Goal: Task Accomplishment & Management: Use online tool/utility

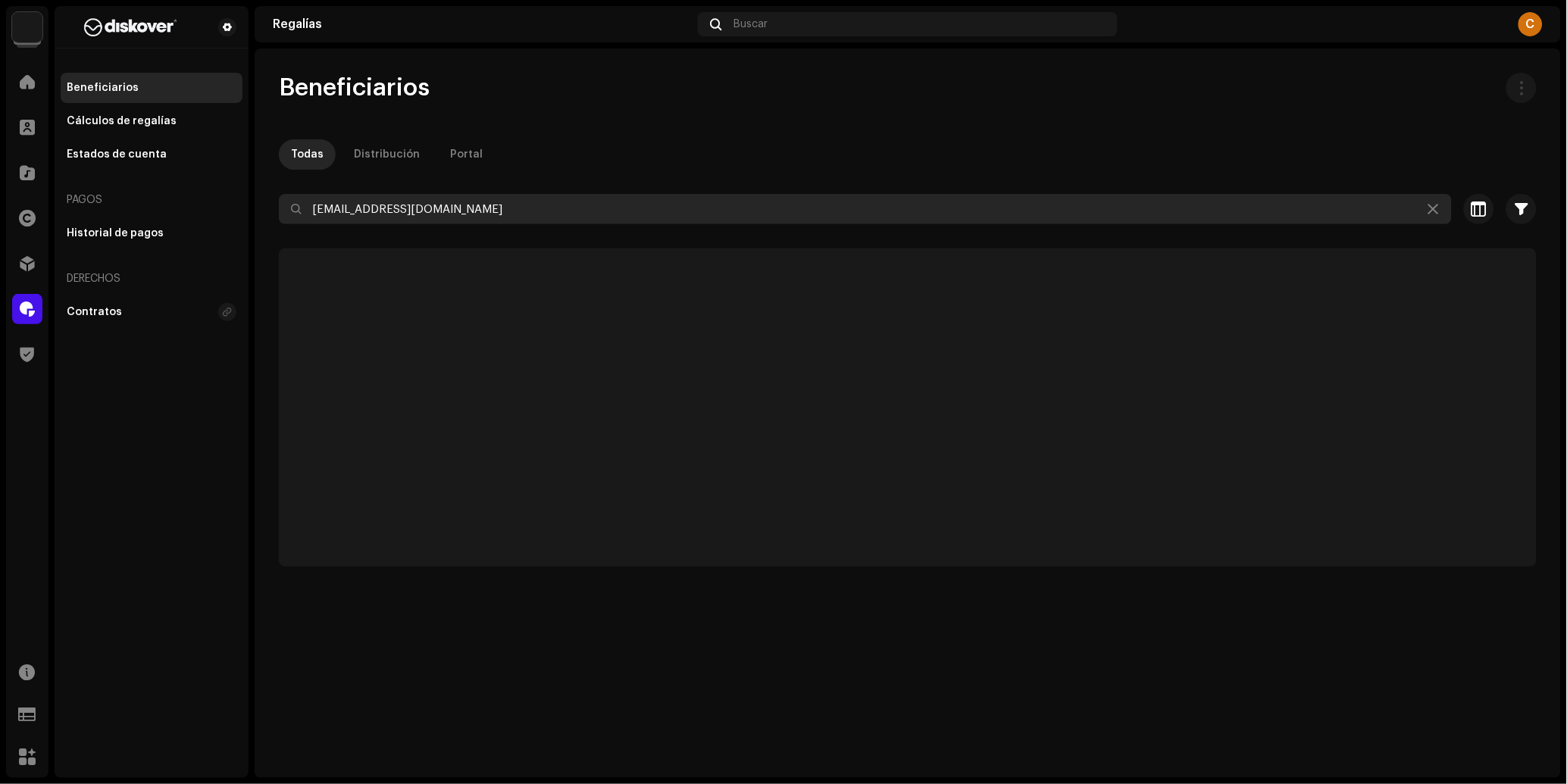
click at [445, 206] on input "[EMAIL_ADDRESS][DOMAIN_NAME]" at bounding box center [865, 209] width 1173 height 30
paste input "bookingrremi"
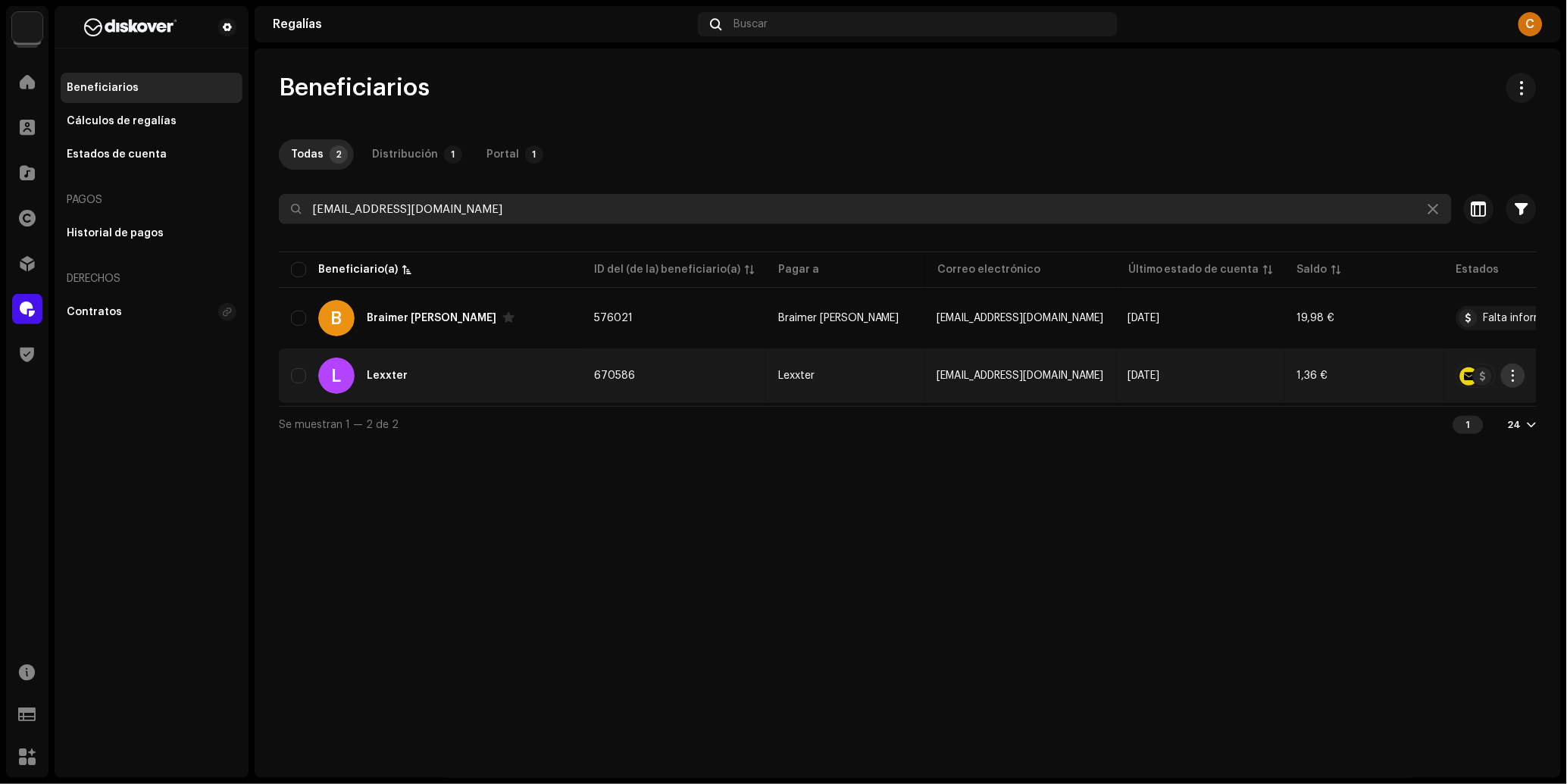
type input "[EMAIL_ADDRESS][DOMAIN_NAME]"
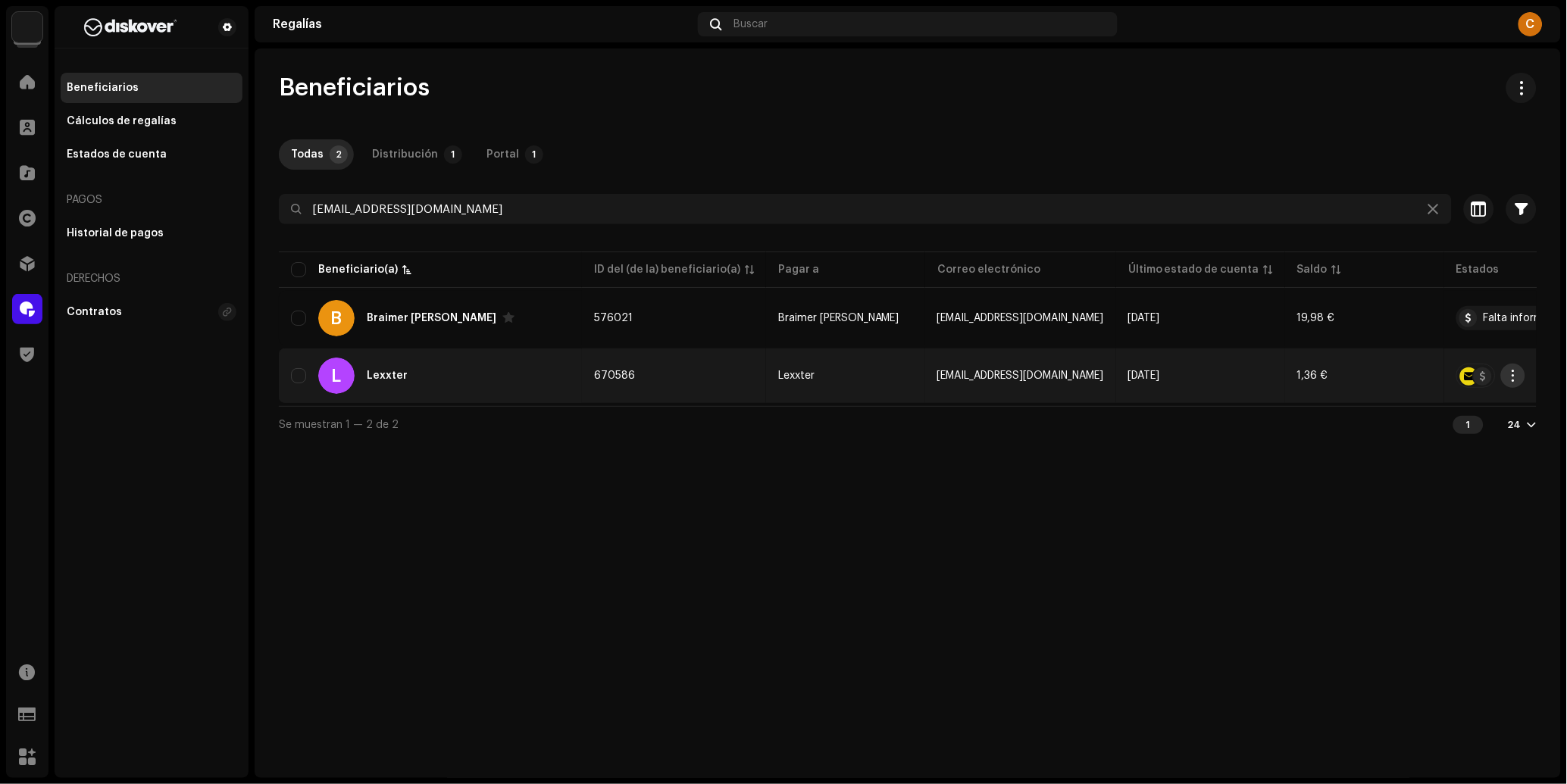
click at [1521, 375] on button "button" at bounding box center [1513, 376] width 24 height 24
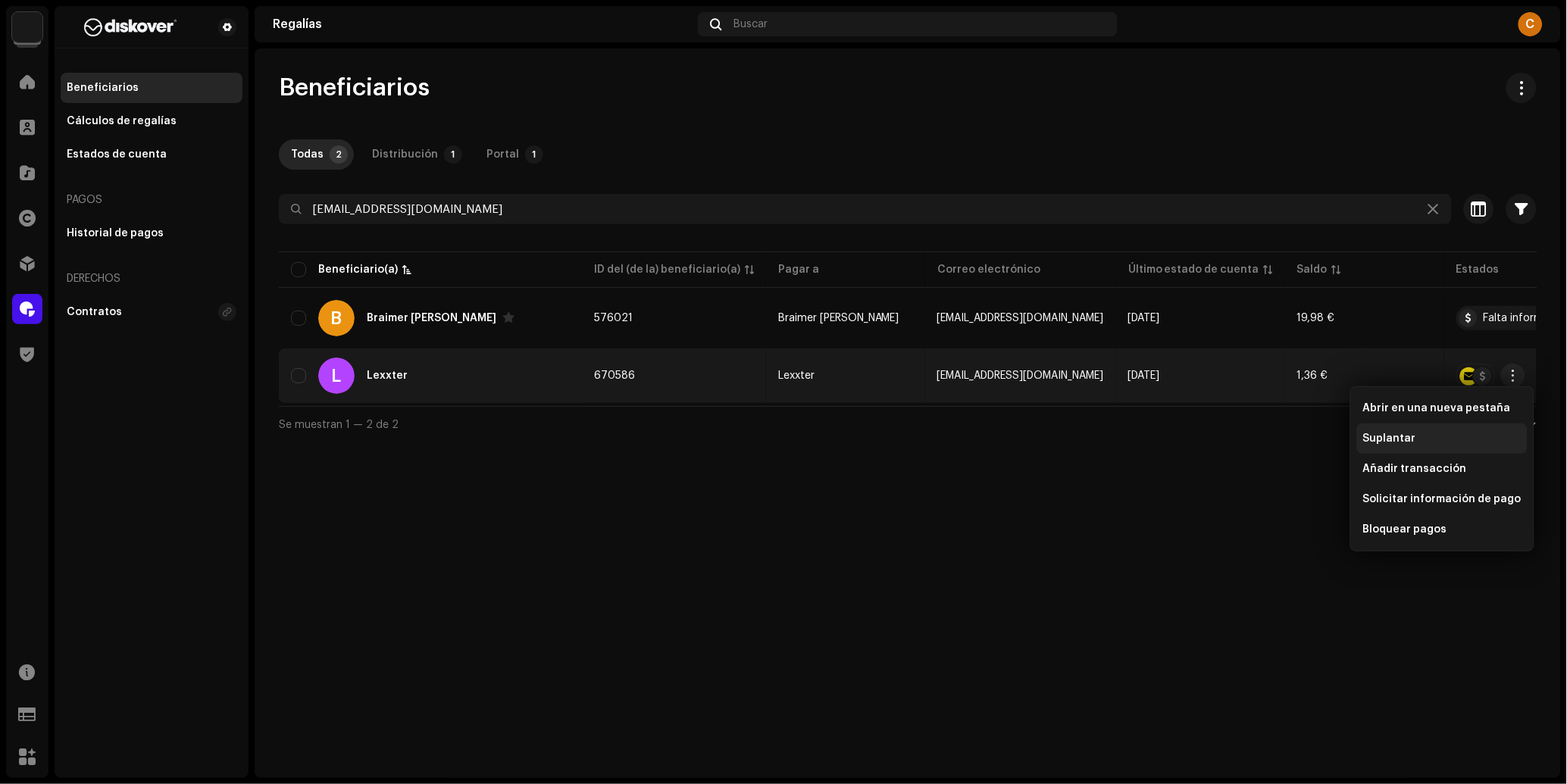
click at [1476, 424] on div "Suplantar" at bounding box center [1443, 438] width 171 height 30
